Goal: Task Accomplishment & Management: Manage account settings

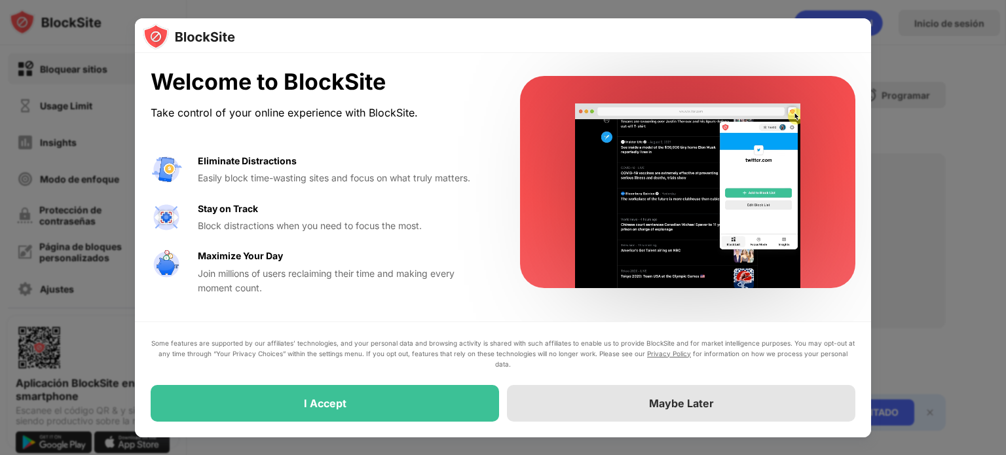
click at [682, 405] on div "Maybe Later" at bounding box center [681, 403] width 65 height 13
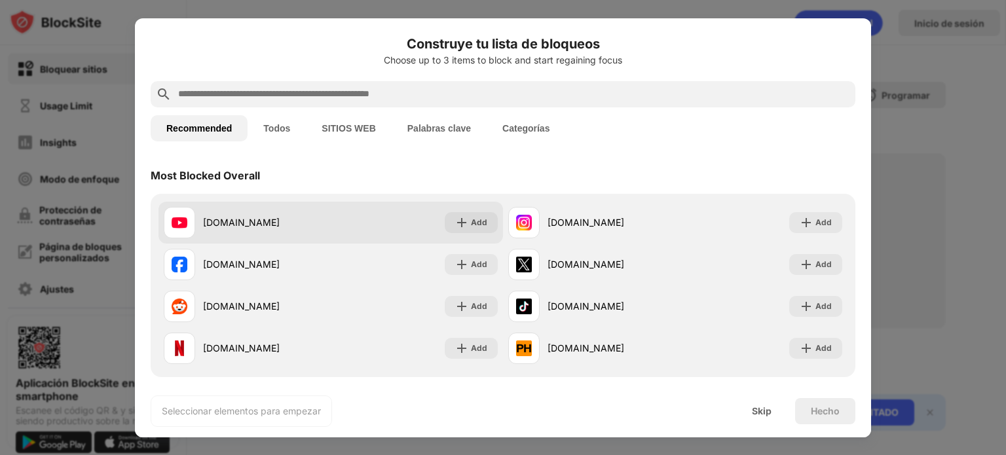
click at [422, 227] on div "youtube.com Add" at bounding box center [330, 223] width 344 height 42
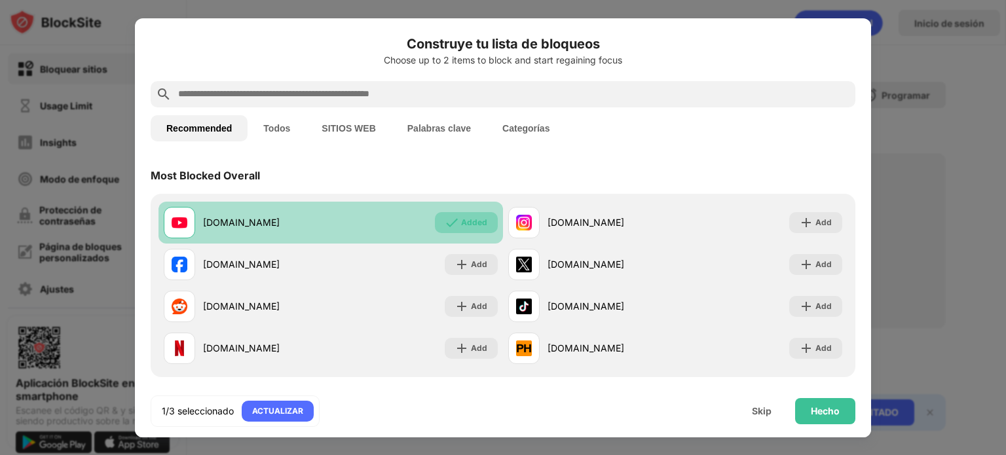
click at [447, 225] on img at bounding box center [451, 222] width 13 height 13
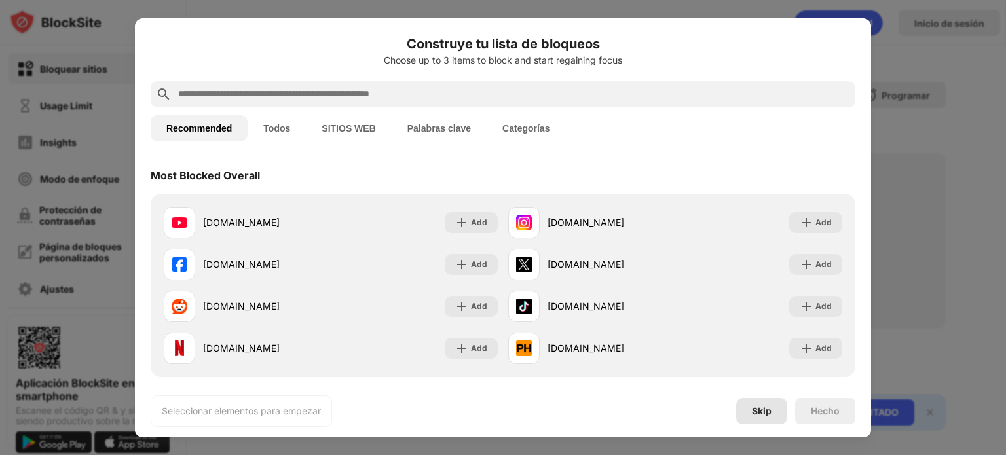
click at [754, 408] on div "Skip" at bounding box center [762, 411] width 20 height 10
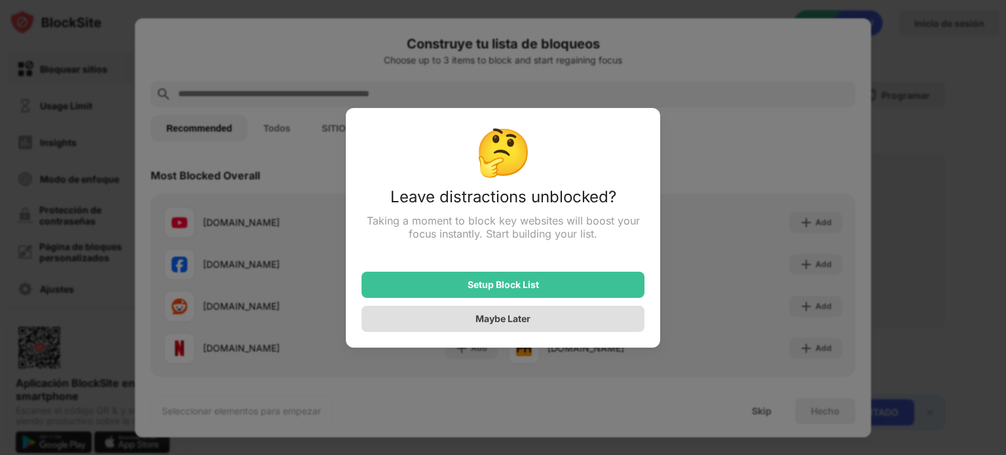
click at [543, 324] on div "Maybe Later" at bounding box center [502, 319] width 283 height 26
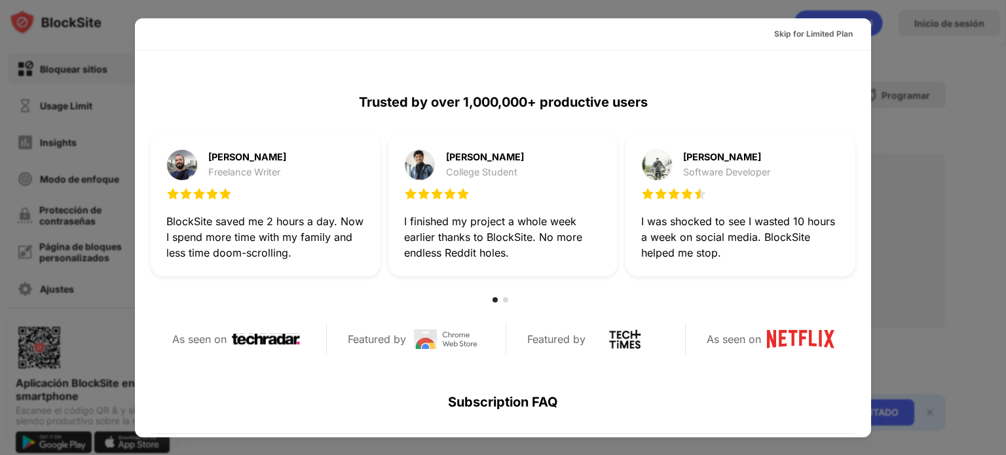
scroll to position [246, 0]
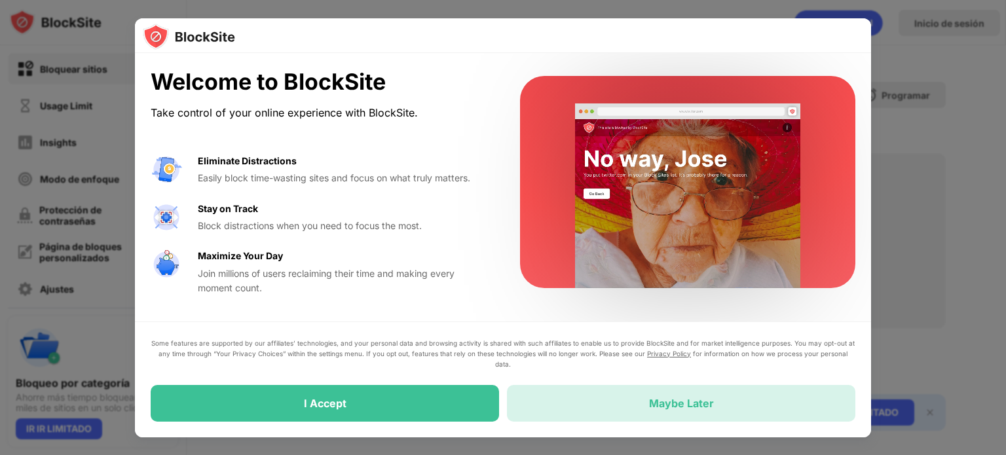
click at [699, 400] on div "Maybe Later" at bounding box center [681, 403] width 65 height 13
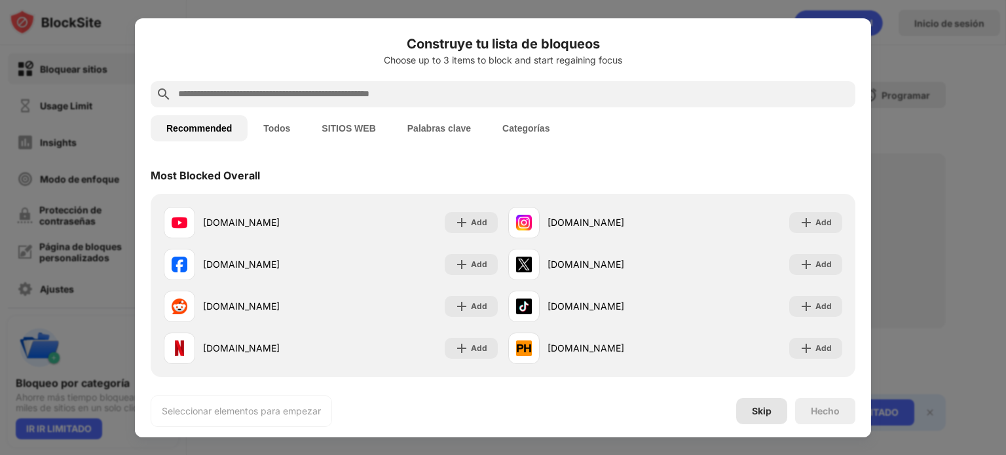
click at [754, 409] on div "Skip" at bounding box center [762, 411] width 20 height 10
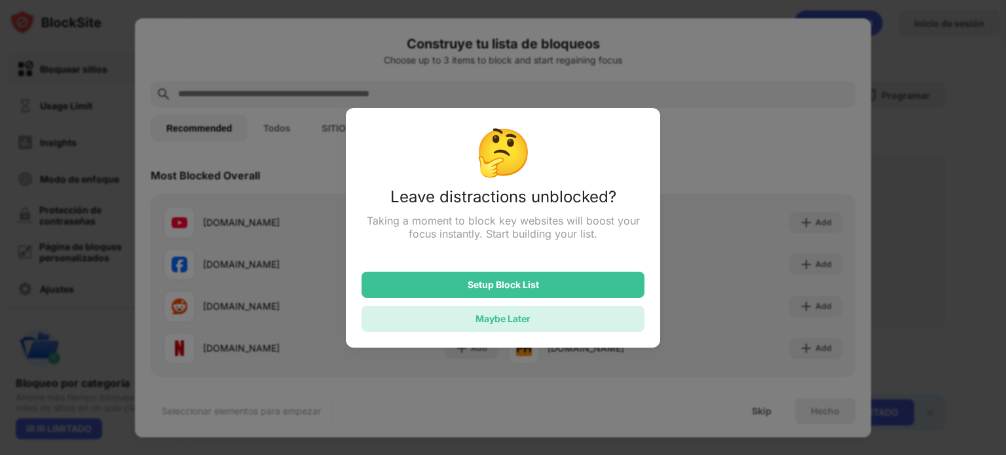
click at [536, 310] on div "Maybe Later" at bounding box center [502, 319] width 283 height 26
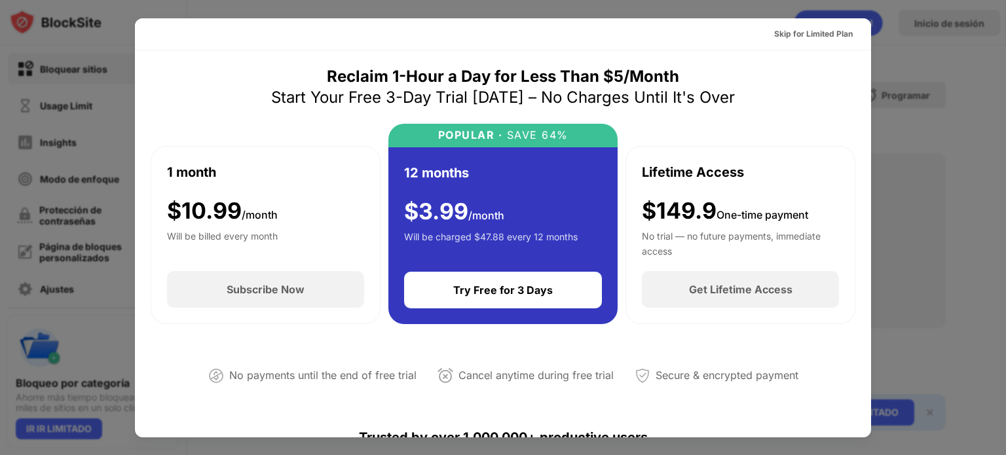
click at [304, 10] on div at bounding box center [503, 227] width 1006 height 455
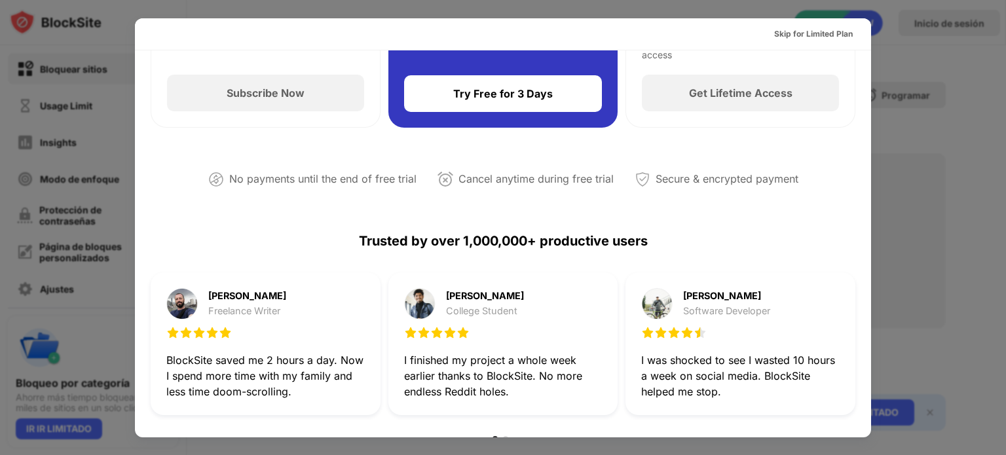
scroll to position [638, 0]
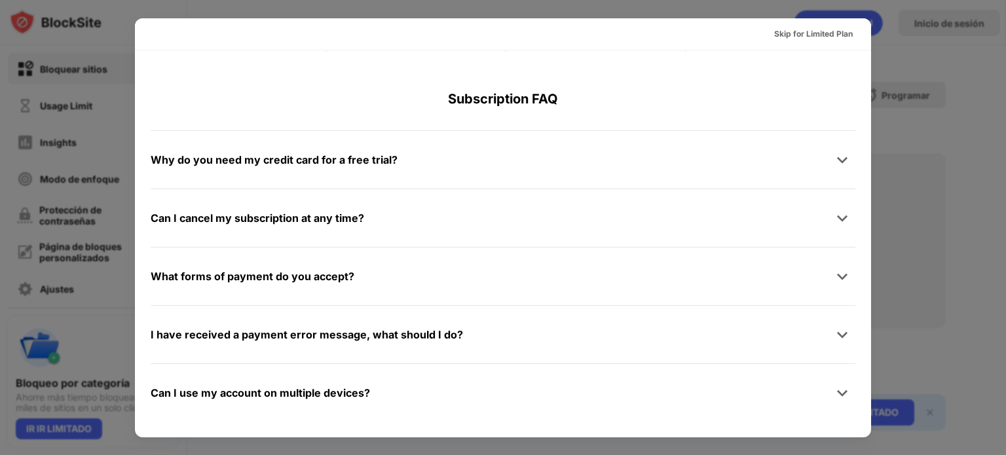
click at [963, 262] on div at bounding box center [503, 227] width 1006 height 455
